Goal: Task Accomplishment & Management: Complete application form

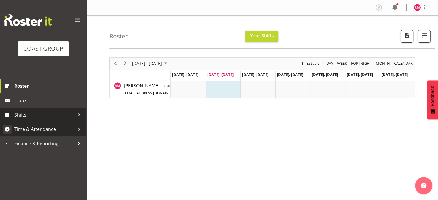
click at [54, 121] on link "Shifts" at bounding box center [43, 115] width 86 height 14
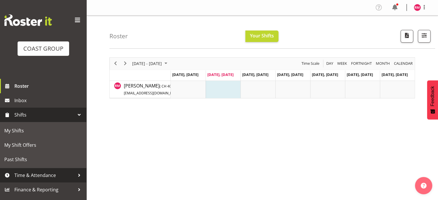
click at [41, 172] on span "Time & Attendance" at bounding box center [44, 175] width 60 height 9
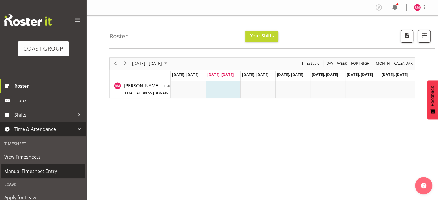
click at [38, 167] on span "Manual Timesheet Entry" at bounding box center [43, 171] width 78 height 9
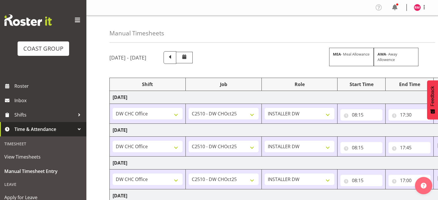
select select "62215"
select select "9478"
select select "62215"
select select "9478"
select select "62215"
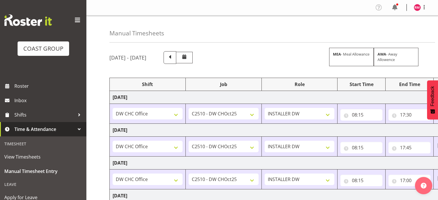
select select "9478"
select select "62215"
select select "9478"
select select "62215"
select select "9478"
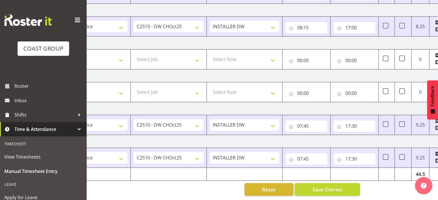
scroll to position [0, 55]
click at [312, 155] on input "07:45" at bounding box center [306, 159] width 42 height 12
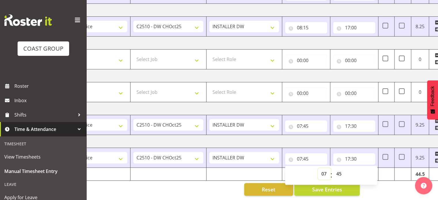
click at [323, 169] on select "00 01 02 03 04 05 06 07 08 09 10 11 12 13 14 15 16 17 18 19 20 21 22 23" at bounding box center [324, 174] width 13 height 12
select select "8"
click at [318, 168] on select "00 01 02 03 04 05 06 07 08 09 10 11 12 13 14 15 16 17 18 19 20 21 22 23" at bounding box center [324, 174] width 13 height 12
type input "08:45"
click at [339, 169] on select "00 01 02 03 04 05 06 07 08 09 10 11 12 13 14 15 16 17 18 19 20 21 22 23 24 25 2…" at bounding box center [339, 174] width 13 height 12
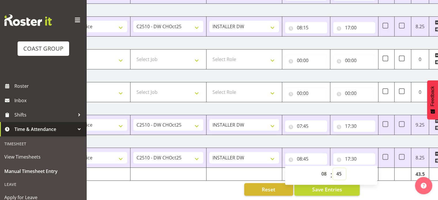
select select "30"
click at [333, 168] on select "00 01 02 03 04 05 06 07 08 09 10 11 12 13 14 15 16 17 18 19 20 21 22 23 24 25 2…" at bounding box center [339, 174] width 13 height 12
type input "08:30"
click at [377, 188] on div "[DATE] - [DATE] MEA - Meal Allowance AWA - Away Allowence Shift Job Role Start …" at bounding box center [218, 47] width 328 height 306
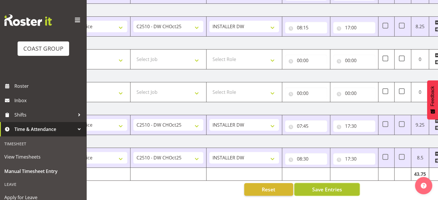
click at [347, 187] on button "Save Entries" at bounding box center [326, 189] width 65 height 13
click at [345, 183] on button "Save Entries" at bounding box center [326, 189] width 65 height 13
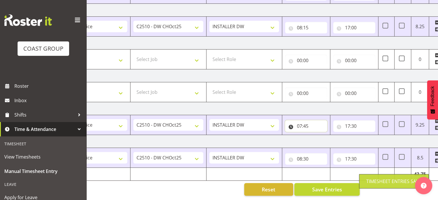
click at [308, 122] on input "07:45" at bounding box center [306, 126] width 42 height 12
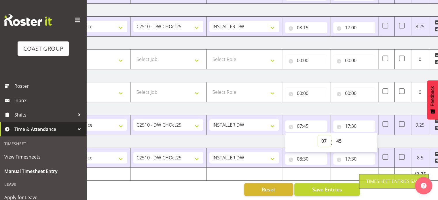
click at [324, 136] on select "00 01 02 03 04 05 06 07 08 09 10 11 12 13 14 15 16 17 18 19 20 21 22 23" at bounding box center [324, 141] width 13 height 12
select select "8"
click at [318, 135] on select "00 01 02 03 04 05 06 07 08 09 10 11 12 13 14 15 16 17 18 19 20 21 22 23" at bounding box center [324, 141] width 13 height 12
type input "08:45"
click at [341, 135] on select "00 01 02 03 04 05 06 07 08 09 10 11 12 13 14 15 16 17 18 19 20 21 22 23 24 25 2…" at bounding box center [339, 141] width 13 height 12
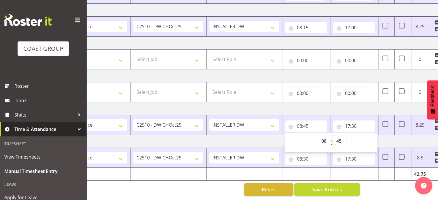
select select "0"
click at [333, 135] on select "00 01 02 03 04 05 06 07 08 09 10 11 12 13 14 15 16 17 18 19 20 21 22 23 24 25 2…" at bounding box center [339, 141] width 13 height 12
type input "08:00"
click at [347, 107] on td "[DATE]" at bounding box center [255, 108] width 403 height 13
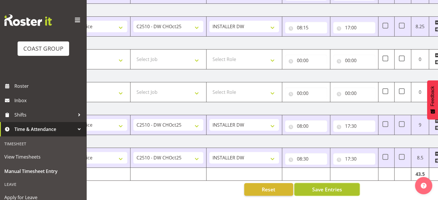
click at [349, 183] on button "Save Entries" at bounding box center [326, 189] width 65 height 13
click at [344, 186] on button "Save Entries" at bounding box center [326, 189] width 65 height 13
click at [347, 183] on button "Save Entries" at bounding box center [326, 189] width 65 height 13
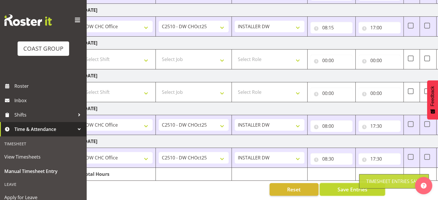
scroll to position [0, 75]
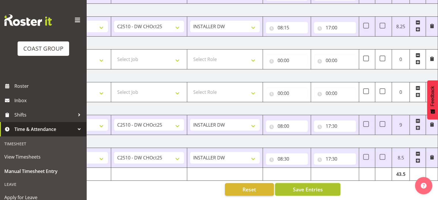
click at [325, 185] on button "Save Entries" at bounding box center [307, 189] width 65 height 13
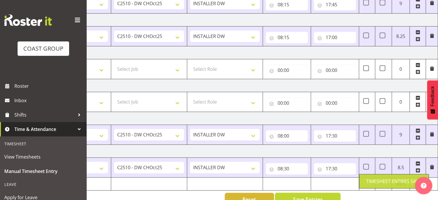
scroll to position [144, 0]
